Goal: Book appointment/travel/reservation

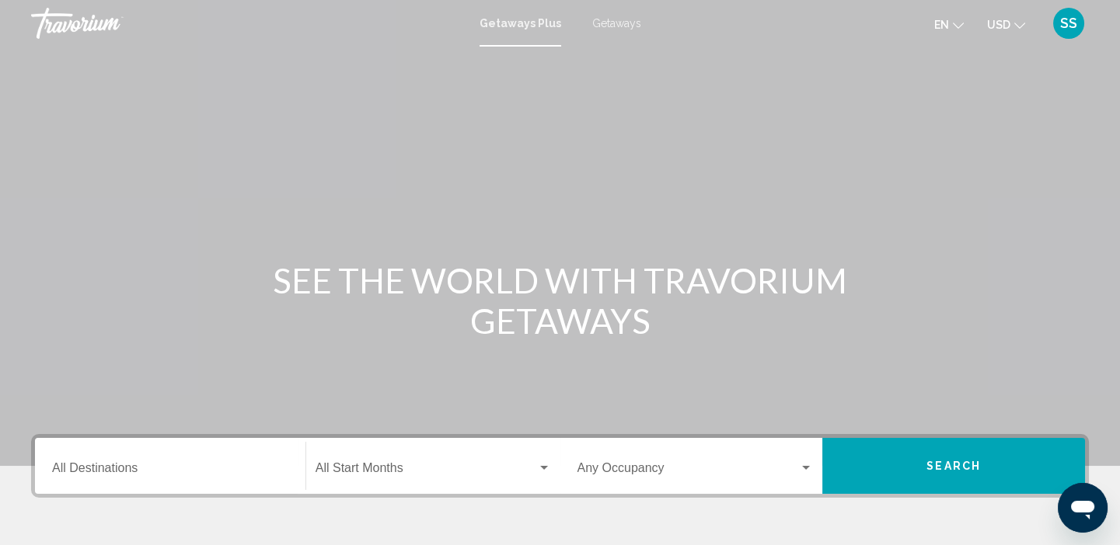
click at [120, 472] on input "Destination All Destinations" at bounding box center [170, 472] width 236 height 14
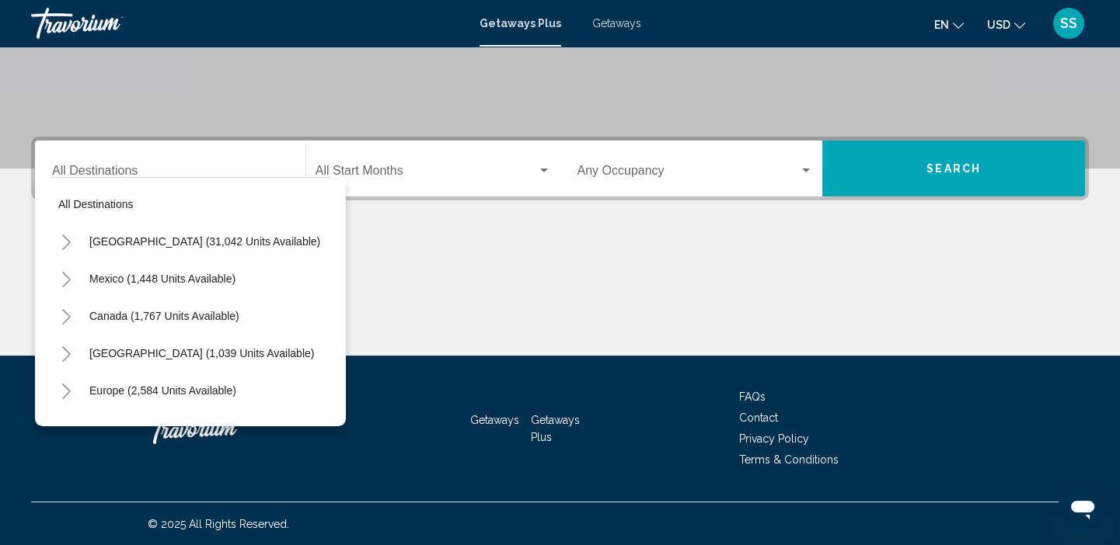
scroll to position [201, 0]
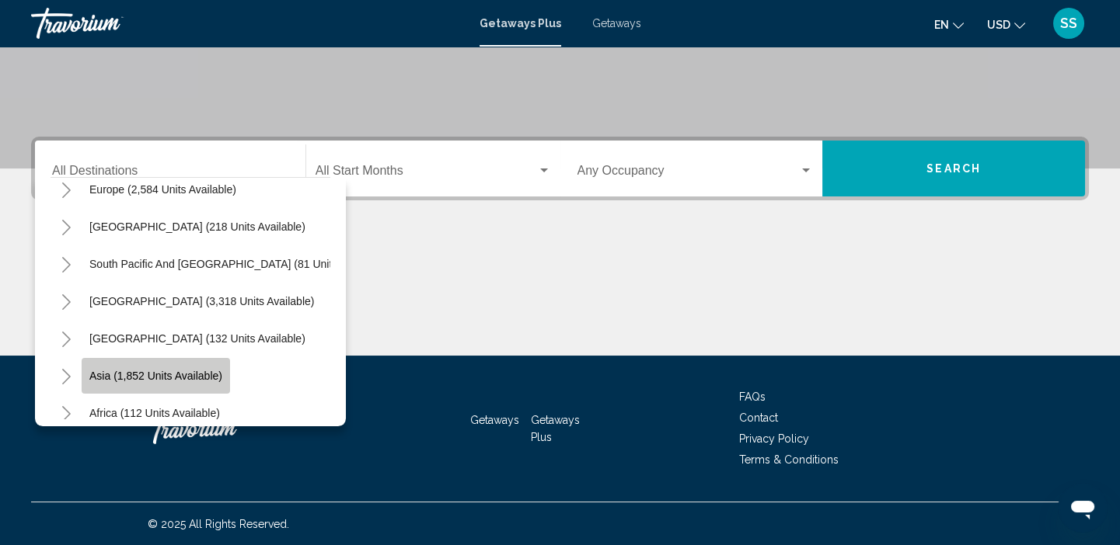
click at [134, 371] on span "Asia (1,852 units available)" at bounding box center [155, 376] width 133 height 12
type input "**********"
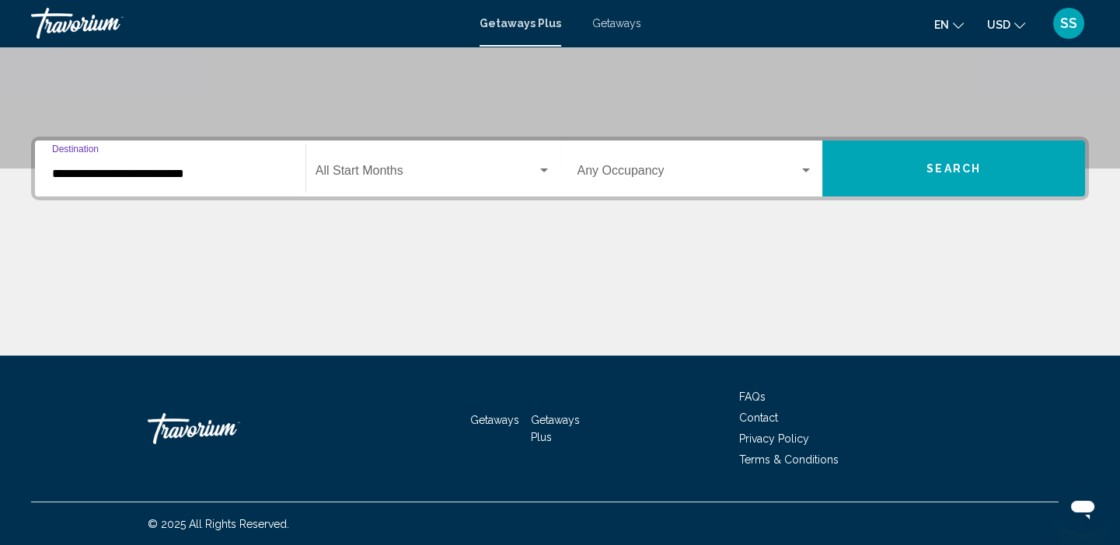
click at [544, 165] on div "Search widget" at bounding box center [544, 171] width 14 height 12
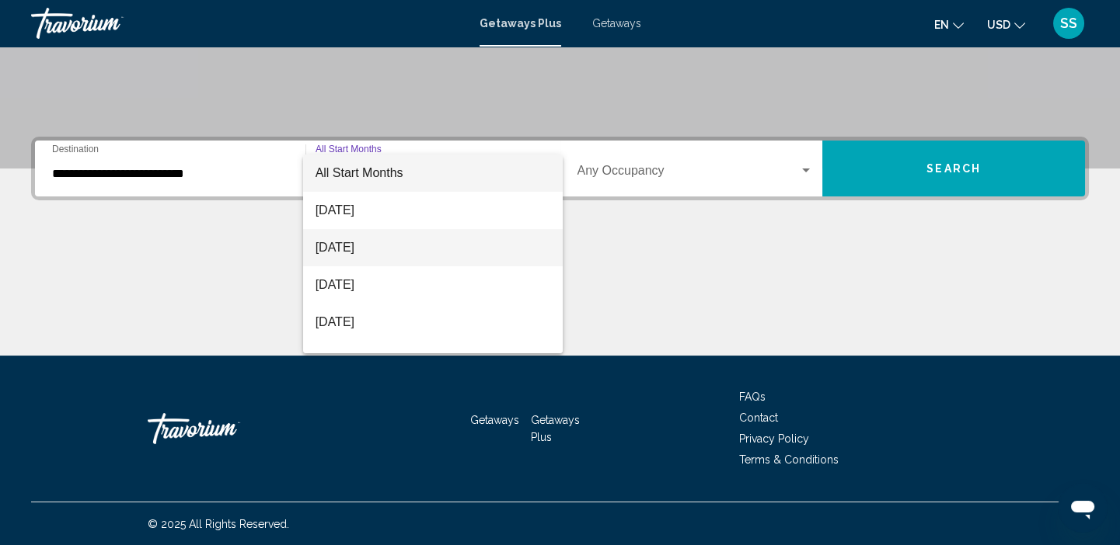
click at [372, 249] on span "[DATE]" at bounding box center [432, 247] width 235 height 37
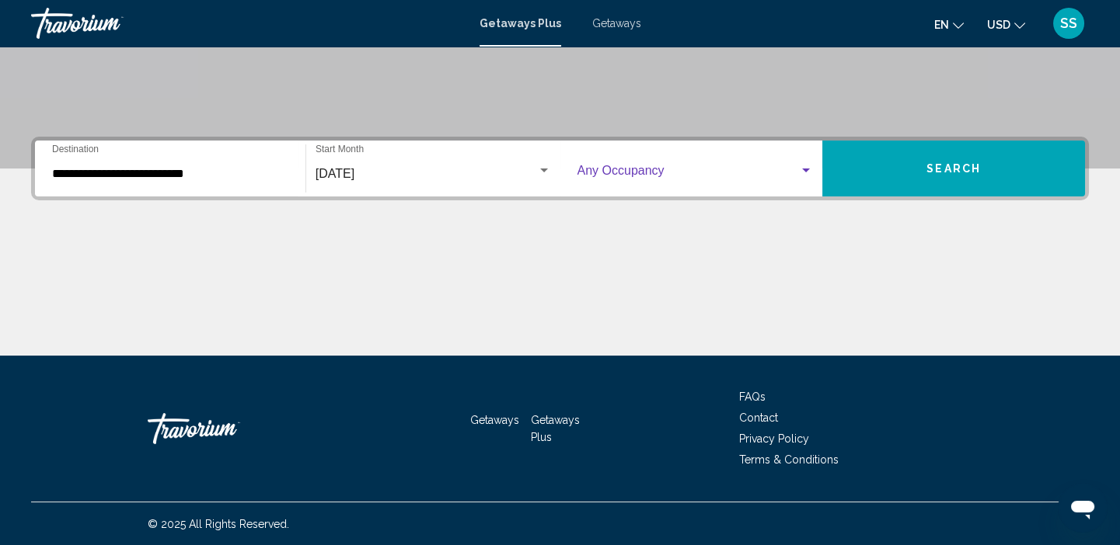
click at [806, 168] on div "Search widget" at bounding box center [806, 171] width 14 height 12
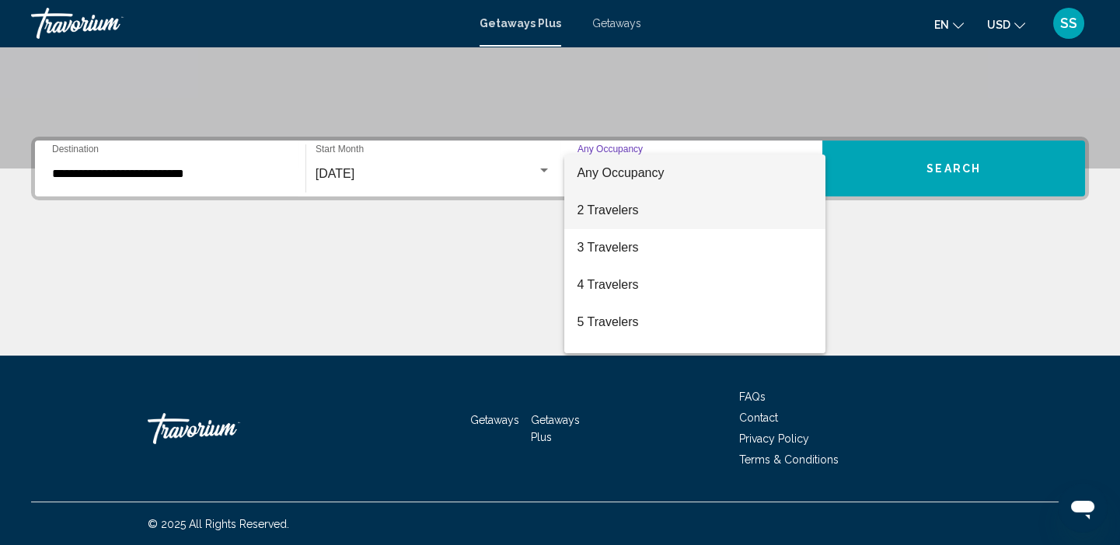
click at [626, 214] on span "2 Travelers" at bounding box center [695, 210] width 236 height 37
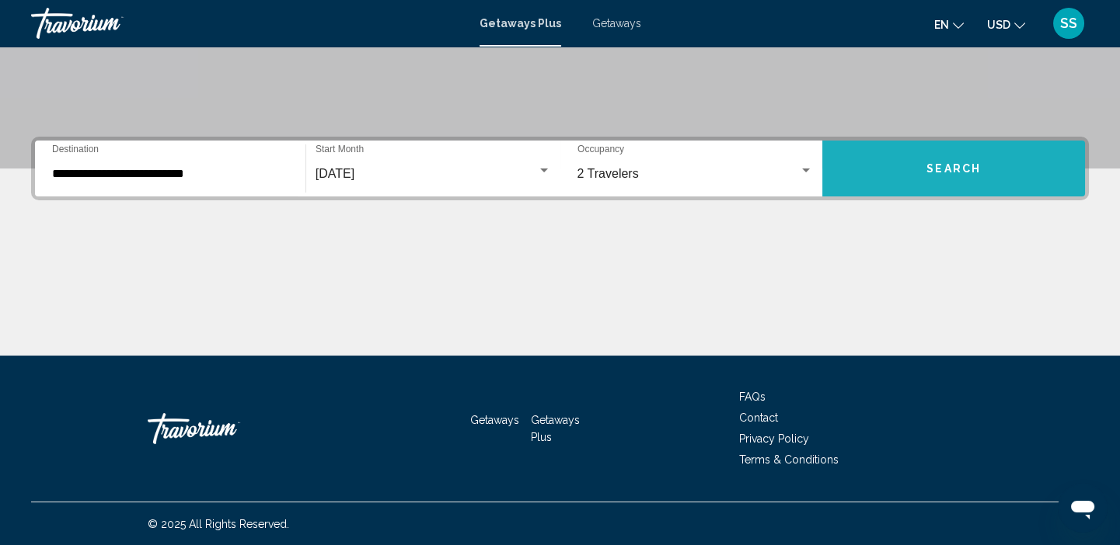
click at [944, 171] on span "Search" at bounding box center [953, 169] width 54 height 12
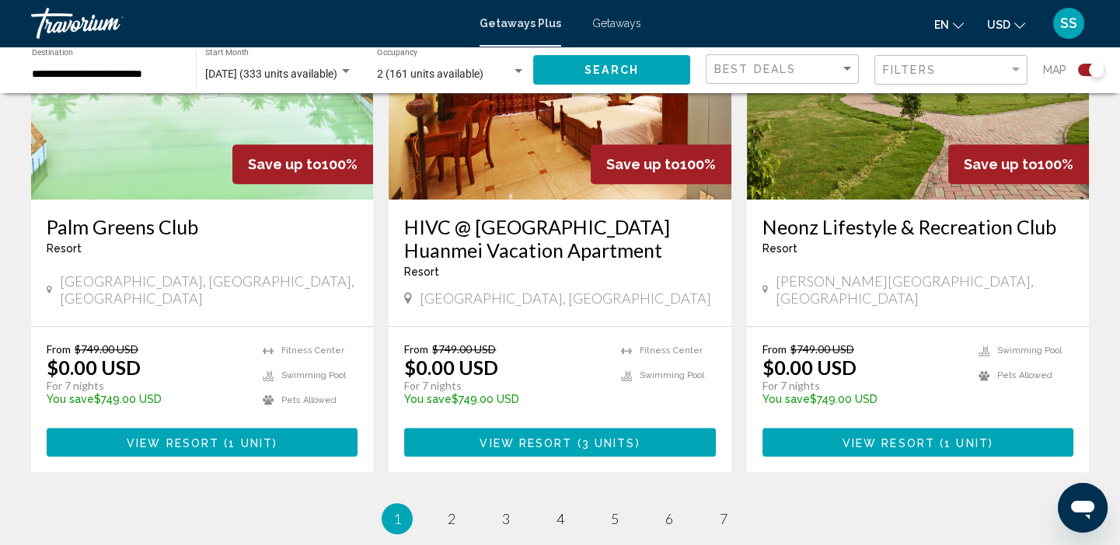
scroll to position [2375, 0]
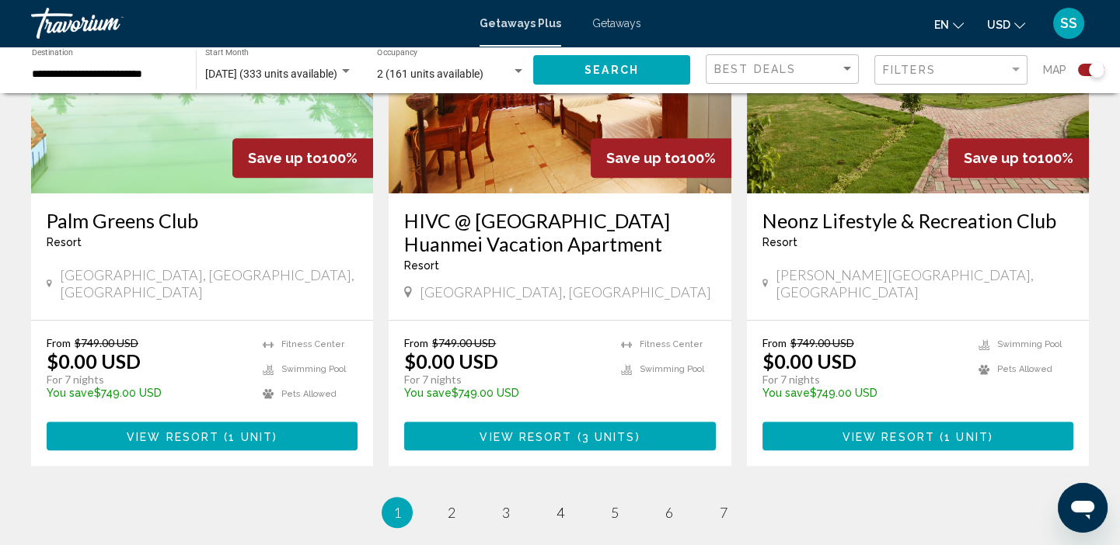
click at [458, 497] on li "page 2" at bounding box center [451, 512] width 31 height 31
click at [451, 504] on span "2" at bounding box center [452, 512] width 8 height 17
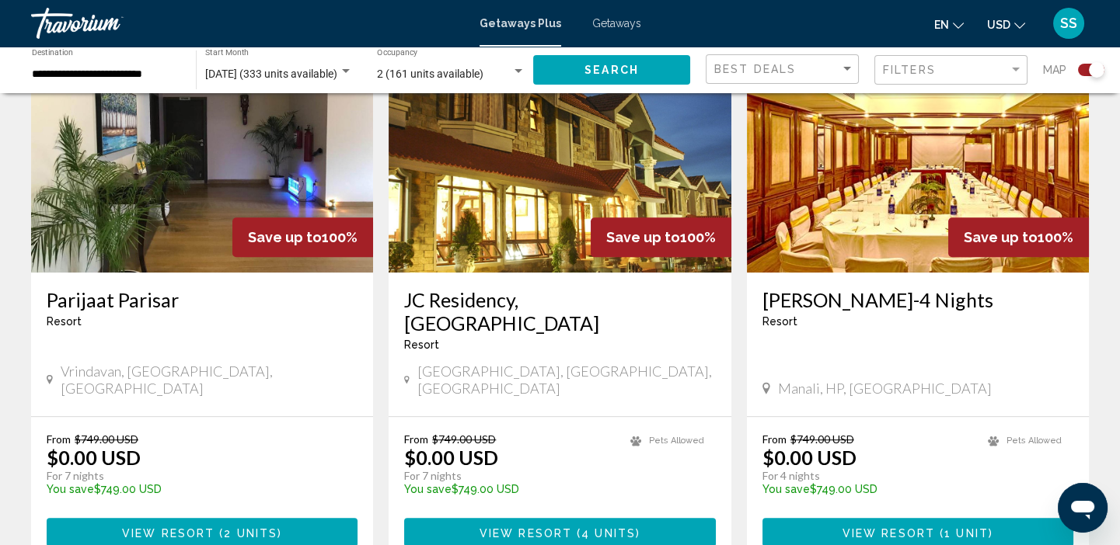
scroll to position [2264, 0]
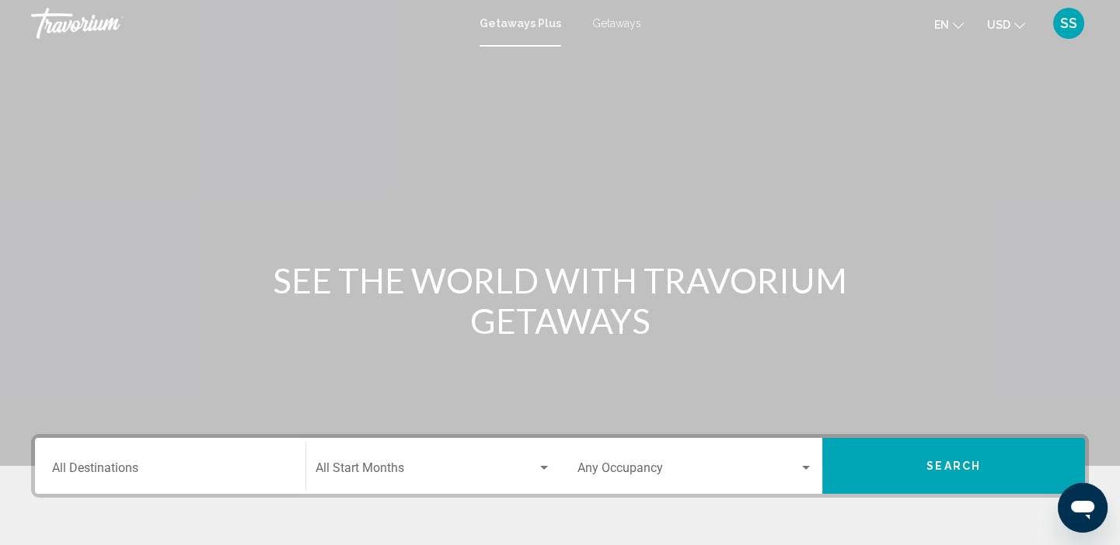
click at [107, 466] on input "Destination All Destinations" at bounding box center [170, 472] width 236 height 14
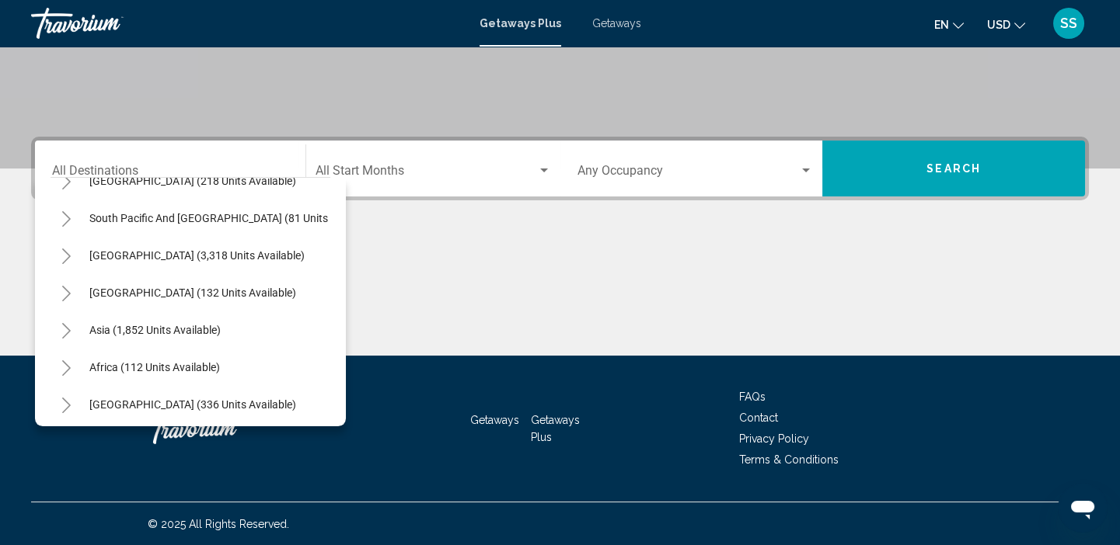
scroll to position [262, 0]
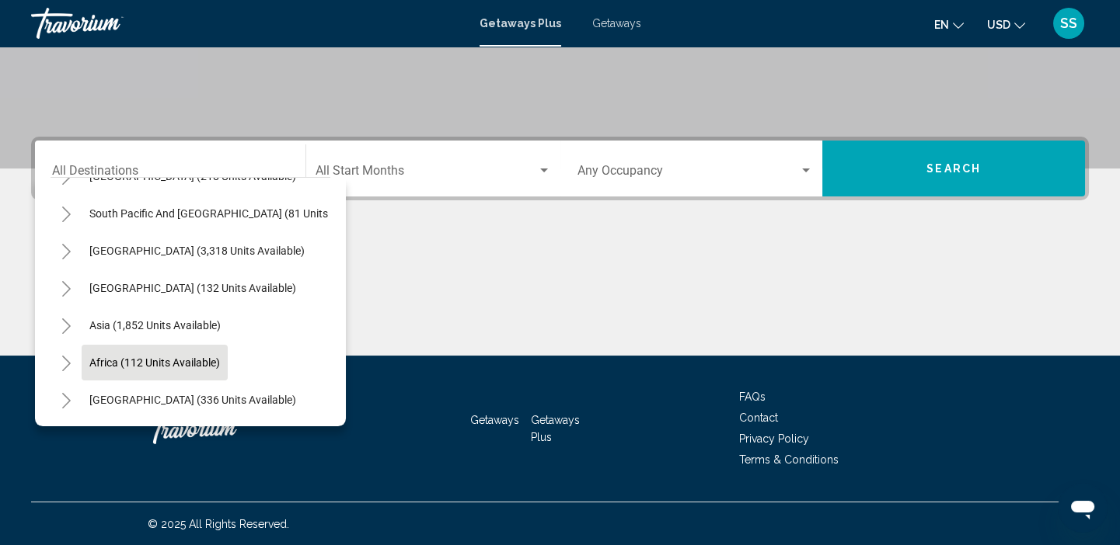
click at [146, 357] on span "Africa (112 units available)" at bounding box center [154, 363] width 131 height 12
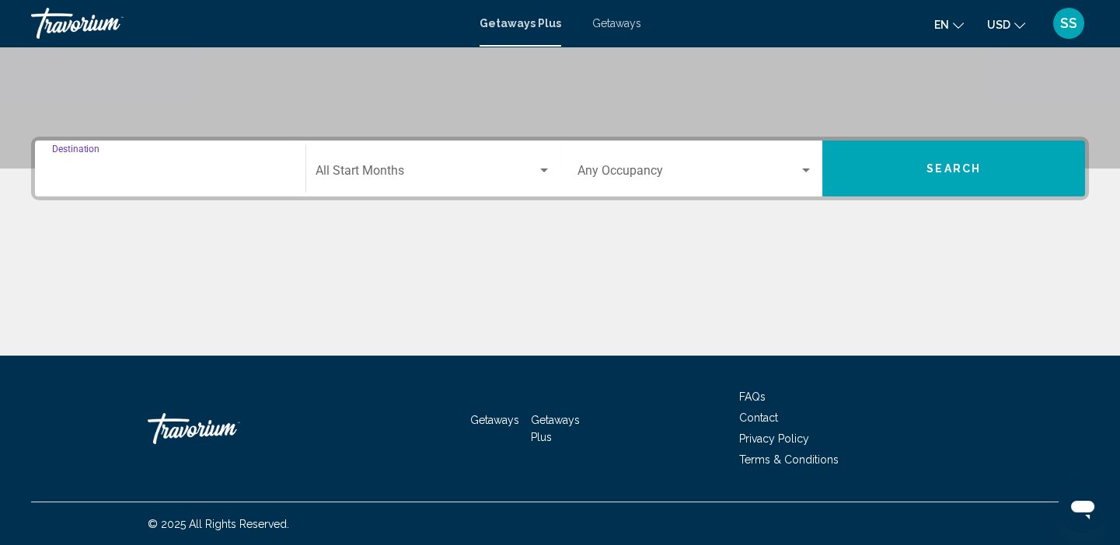
type input "**********"
click at [354, 169] on span "Search widget" at bounding box center [425, 174] width 221 height 14
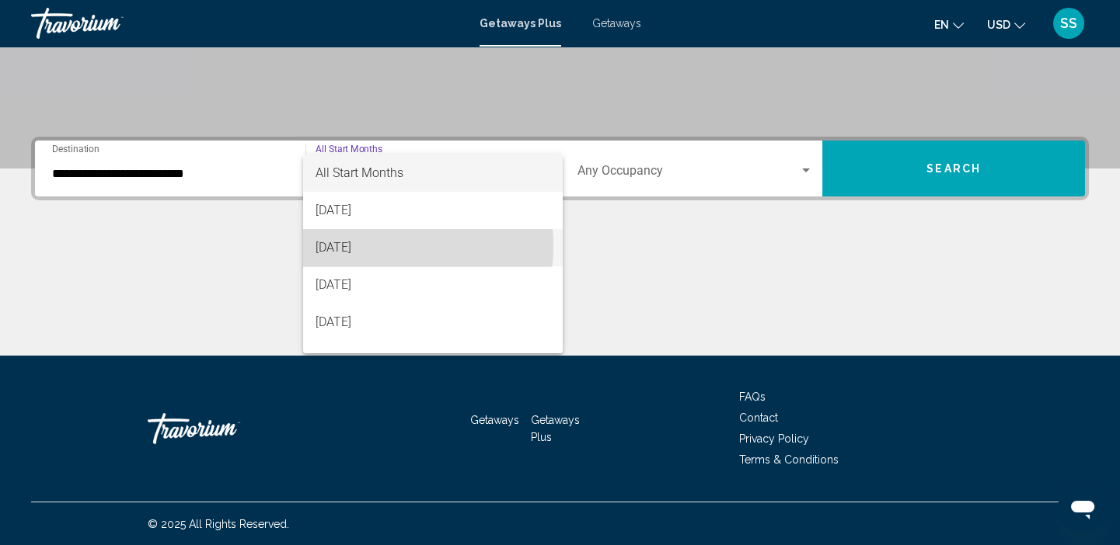
click at [354, 246] on span "[DATE]" at bounding box center [432, 247] width 235 height 37
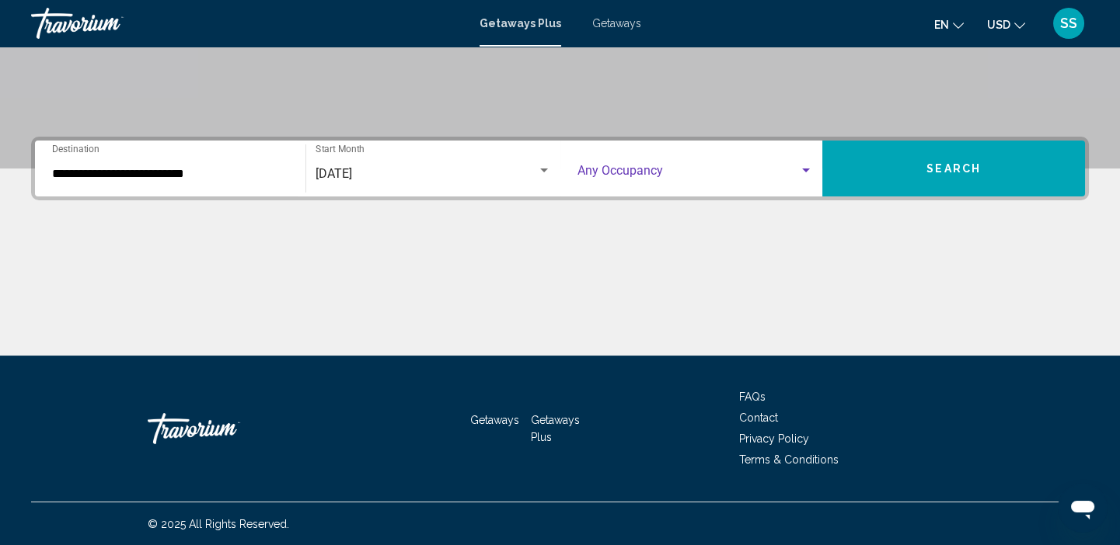
click at [713, 173] on span "Search widget" at bounding box center [688, 174] width 222 height 14
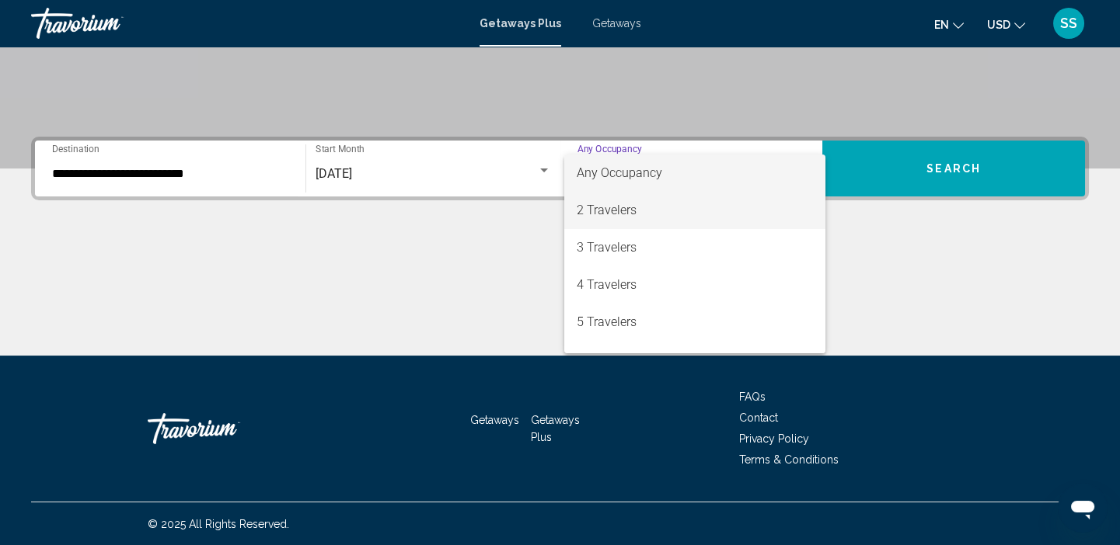
click at [632, 207] on span "2 Travelers" at bounding box center [695, 210] width 236 height 37
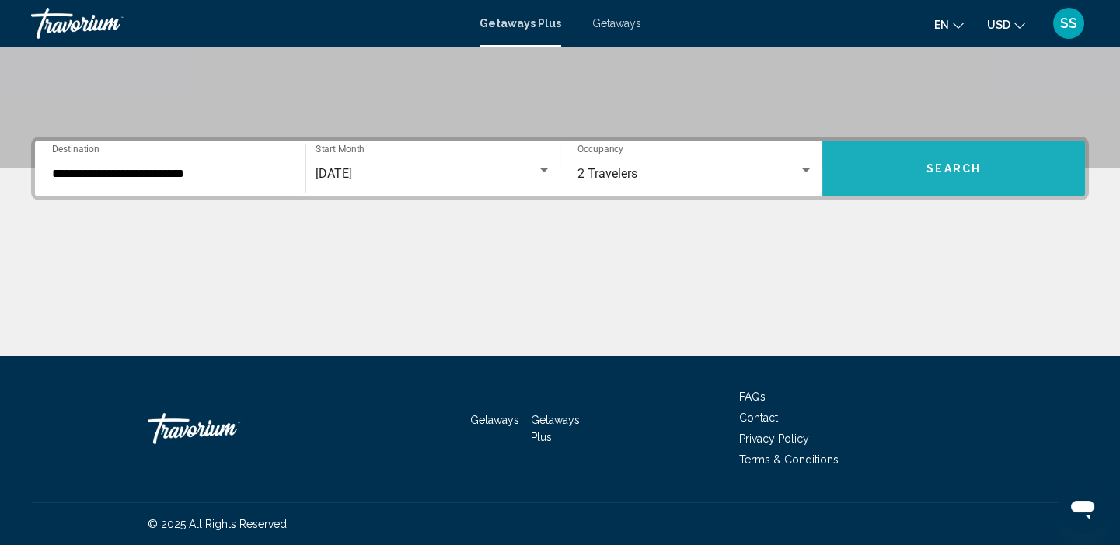
click at [939, 166] on span "Search" at bounding box center [953, 169] width 54 height 12
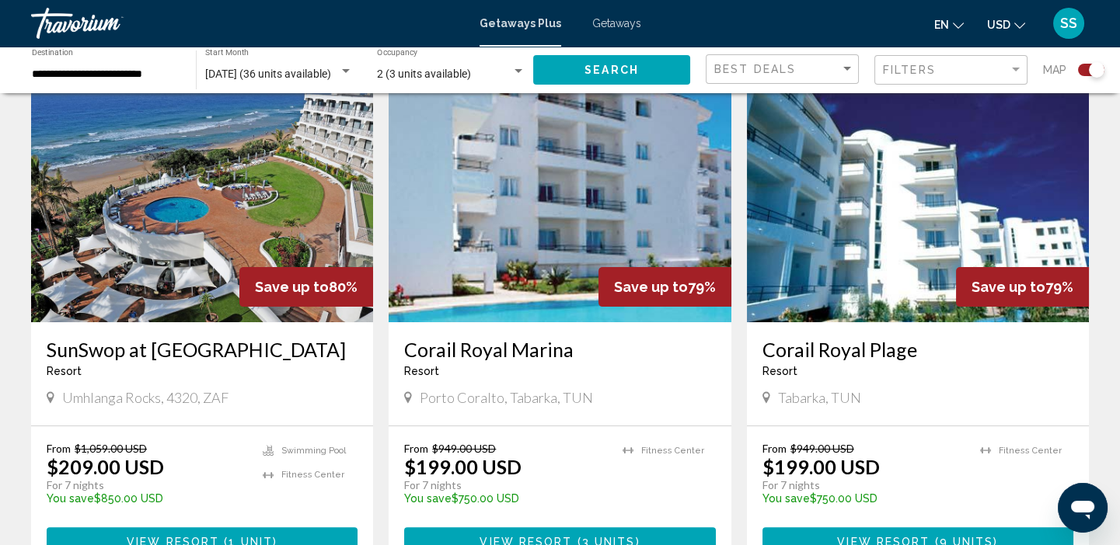
scroll to position [1099, 0]
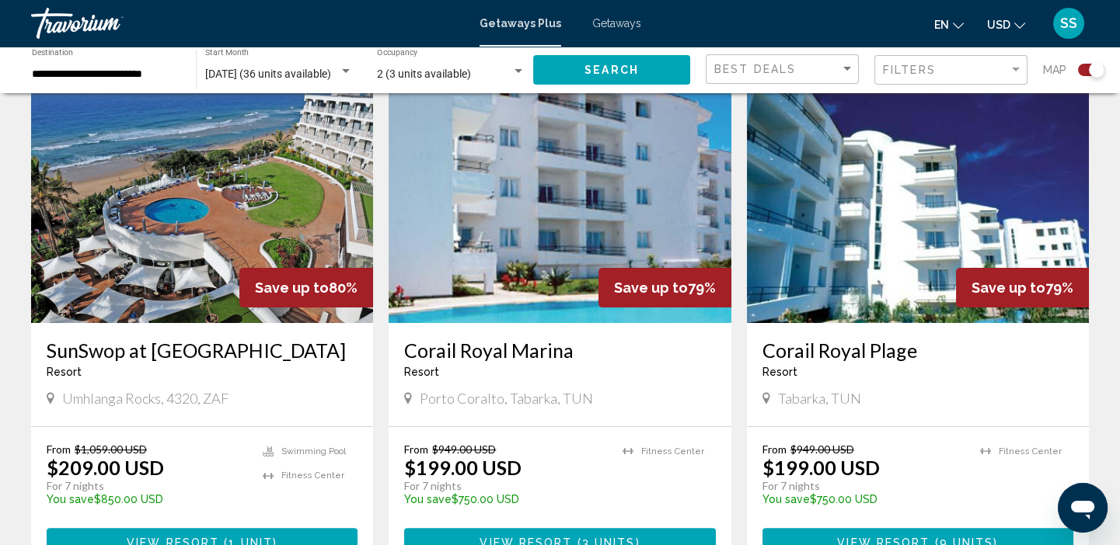
click at [226, 243] on img "Main content" at bounding box center [202, 199] width 342 height 249
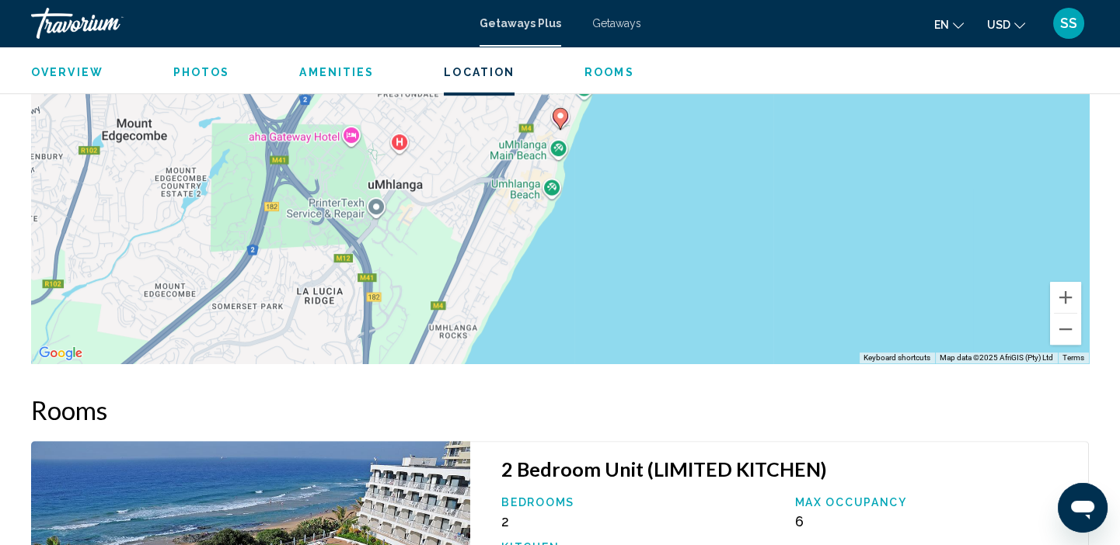
scroll to position [2064, 0]
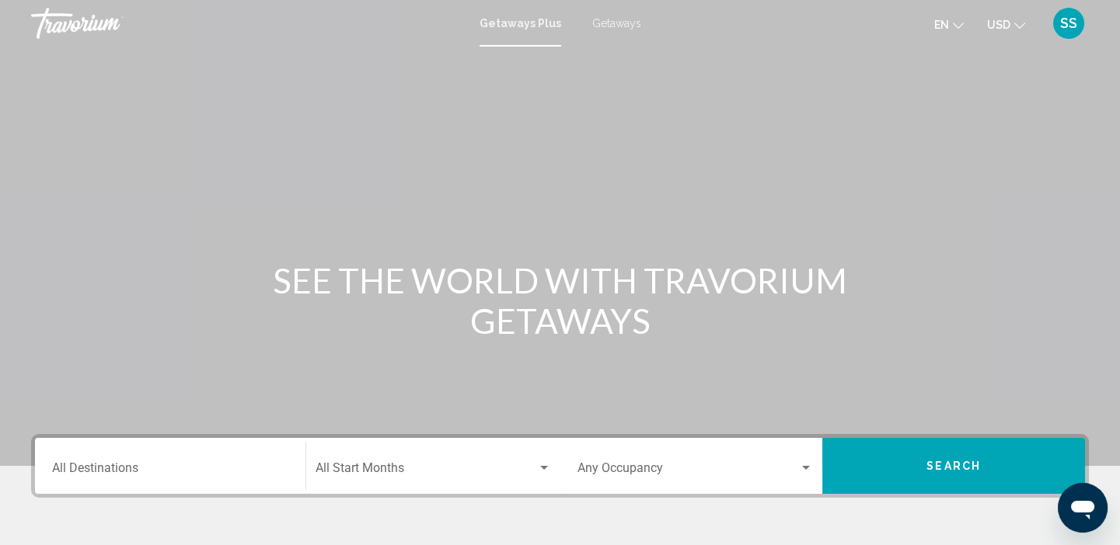
click at [77, 474] on input "Destination All Destinations" at bounding box center [170, 472] width 236 height 14
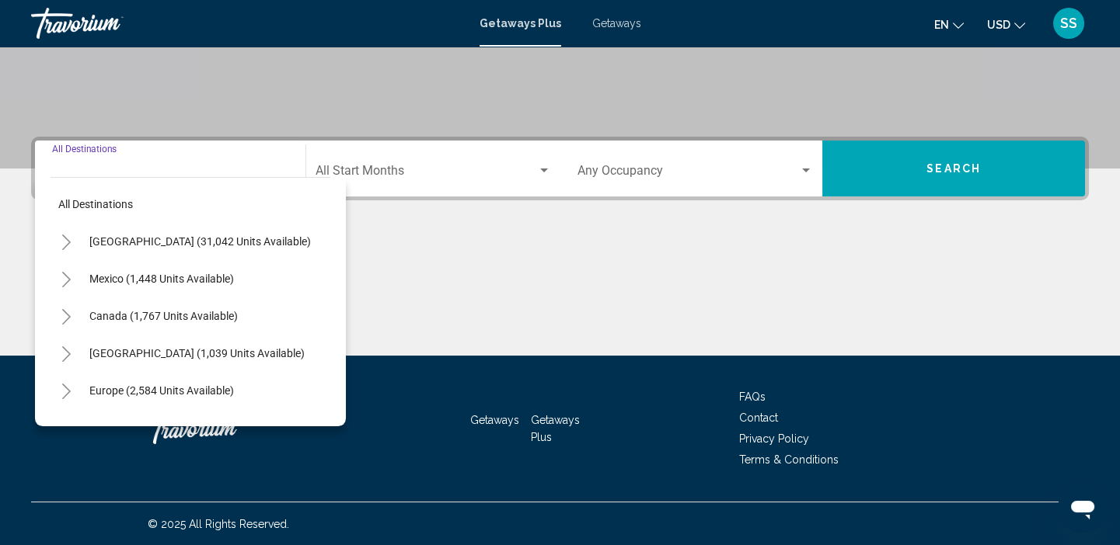
scroll to position [201, 0]
